Goal: Find contact information: Find contact information

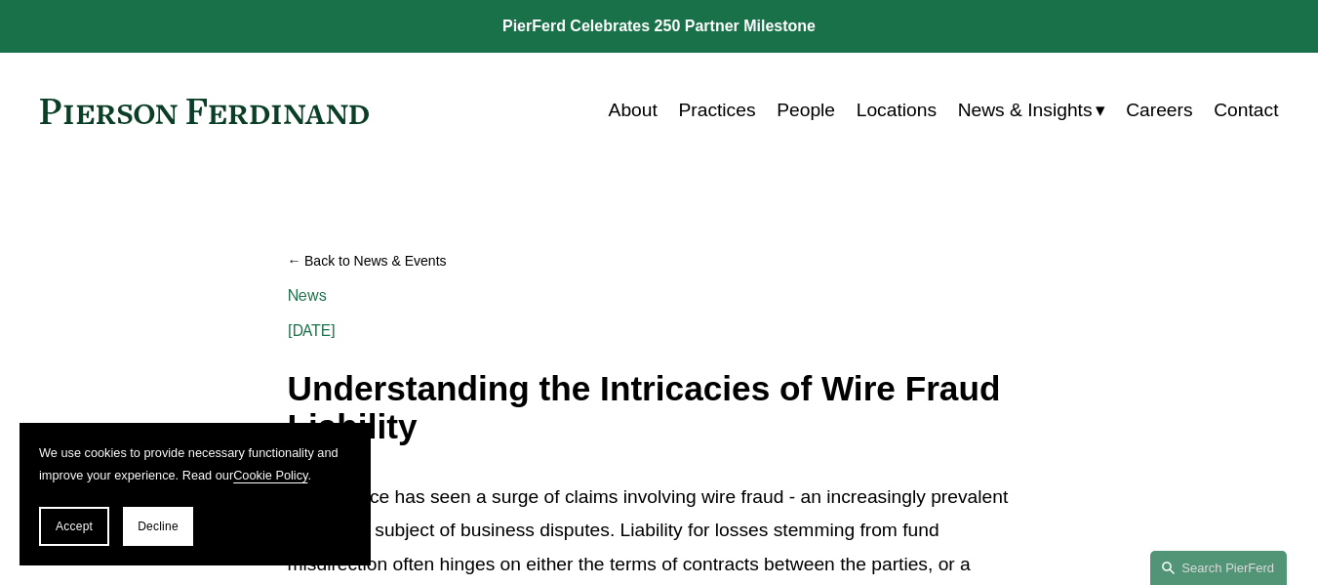
click at [1234, 115] on link "Contact" at bounding box center [1246, 110] width 64 height 37
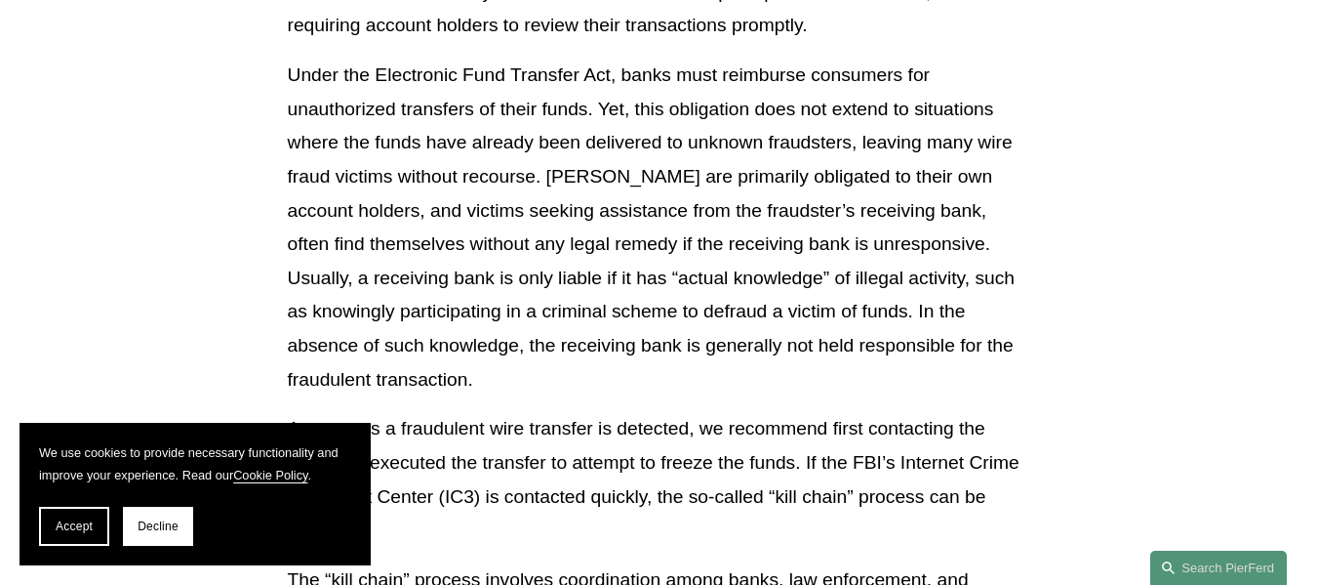
scroll to position [5033, 0]
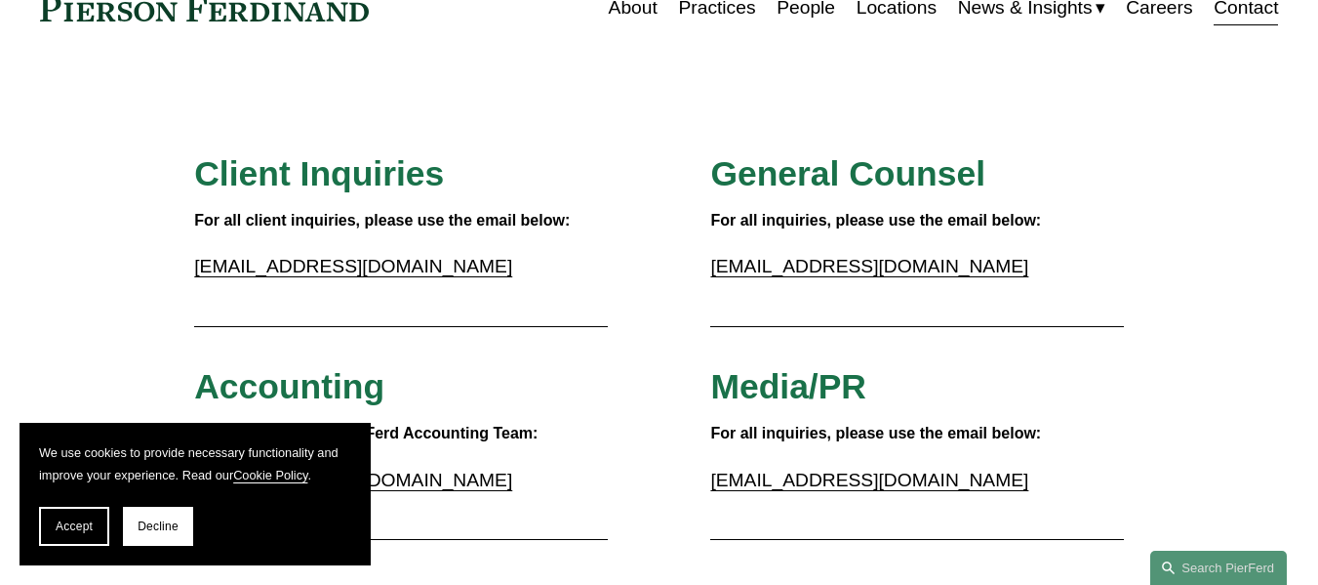
scroll to position [76, 0]
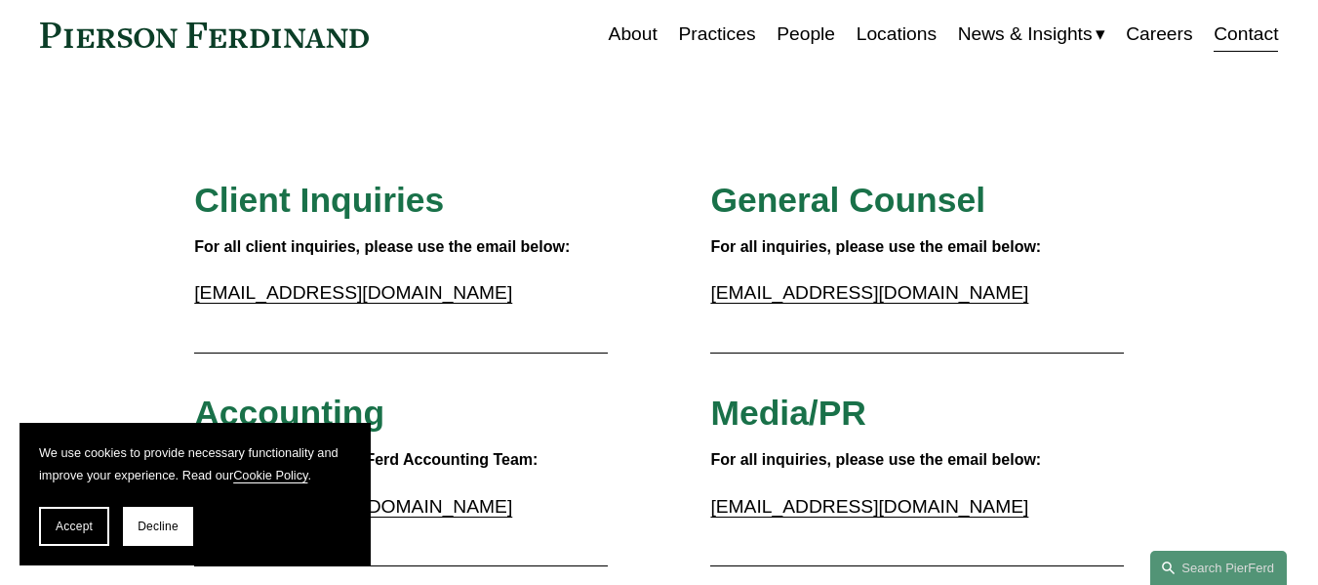
click at [318, 286] on link "inquiries@pierferd.com" at bounding box center [353, 292] width 318 height 20
click at [375, 307] on p "inquiries@pierferd.com" at bounding box center [400, 293] width 413 height 34
click at [65, 542] on button "Accept" at bounding box center [74, 525] width 70 height 39
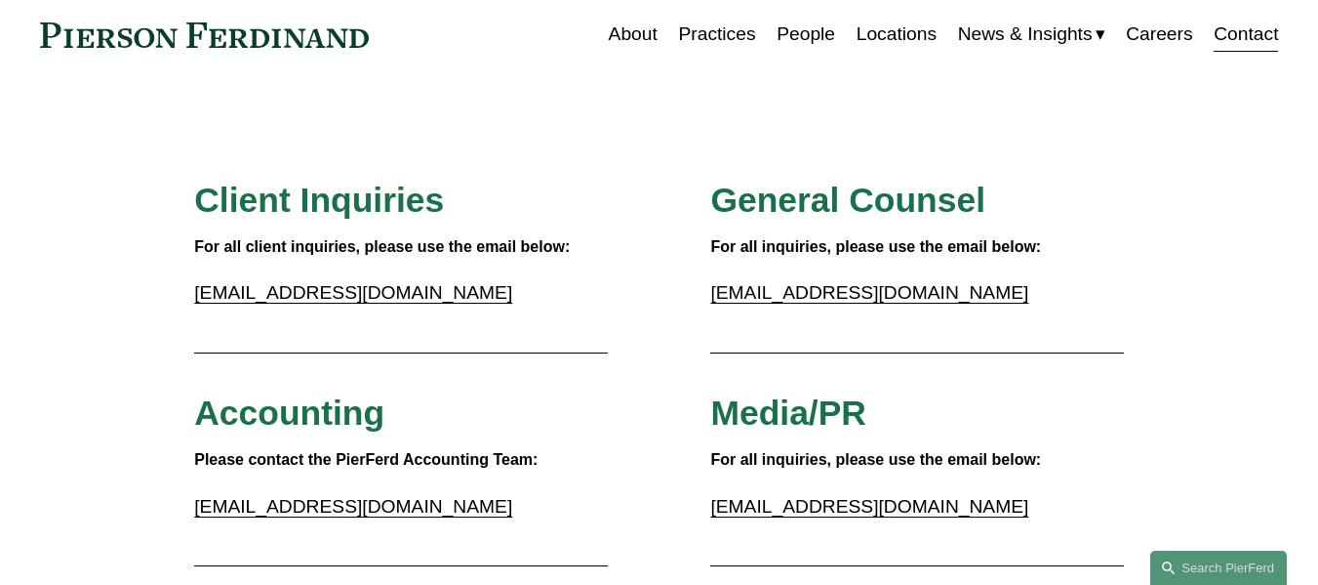
click at [326, 297] on link "inquiries@pierferd.com" at bounding box center [353, 292] width 318 height 20
click at [228, 345] on div at bounding box center [400, 353] width 413 height 20
click at [381, 293] on link "inquiries@pierferd.com" at bounding box center [353, 292] width 318 height 20
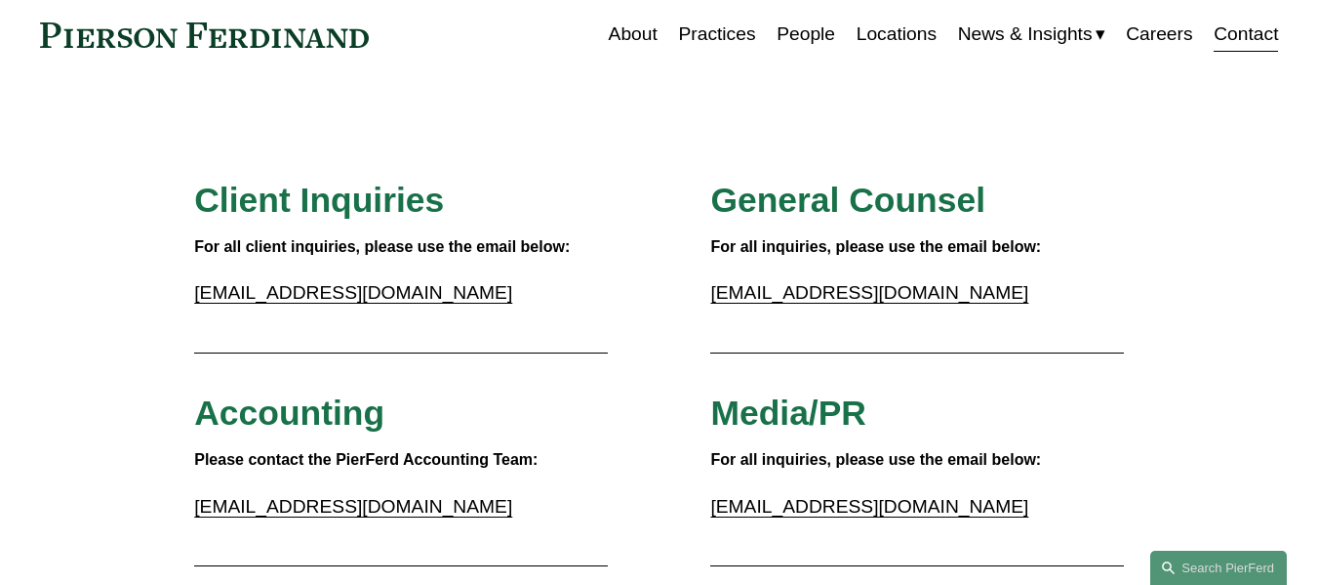
click at [381, 293] on link "inquiries@pierferd.com" at bounding box center [353, 292] width 318 height 20
drag, startPoint x: 393, startPoint y: 296, endPoint x: 179, endPoint y: 309, distance: 215.1
copy link "inquiries@pierferd.com"
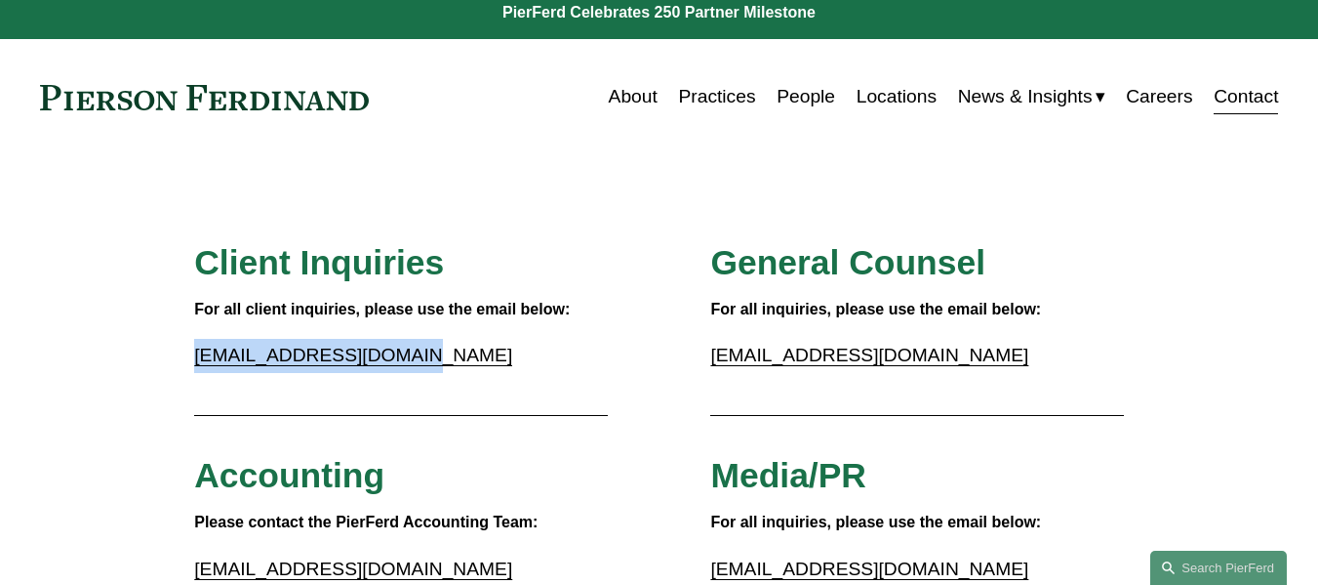
scroll to position [0, 0]
